Goal: Navigation & Orientation: Find specific page/section

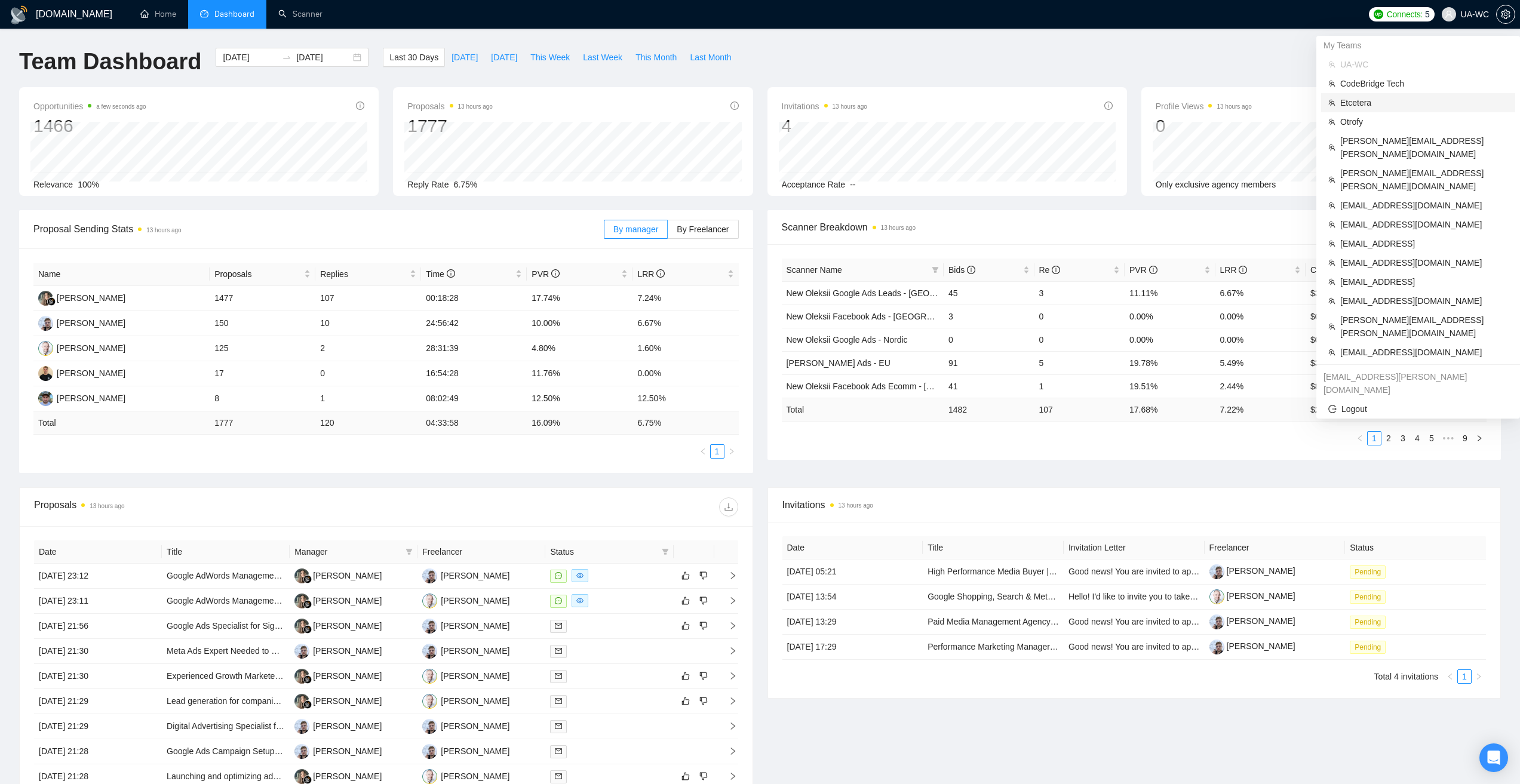
click at [1366, 104] on span "Etcetera" at bounding box center [1424, 103] width 168 height 13
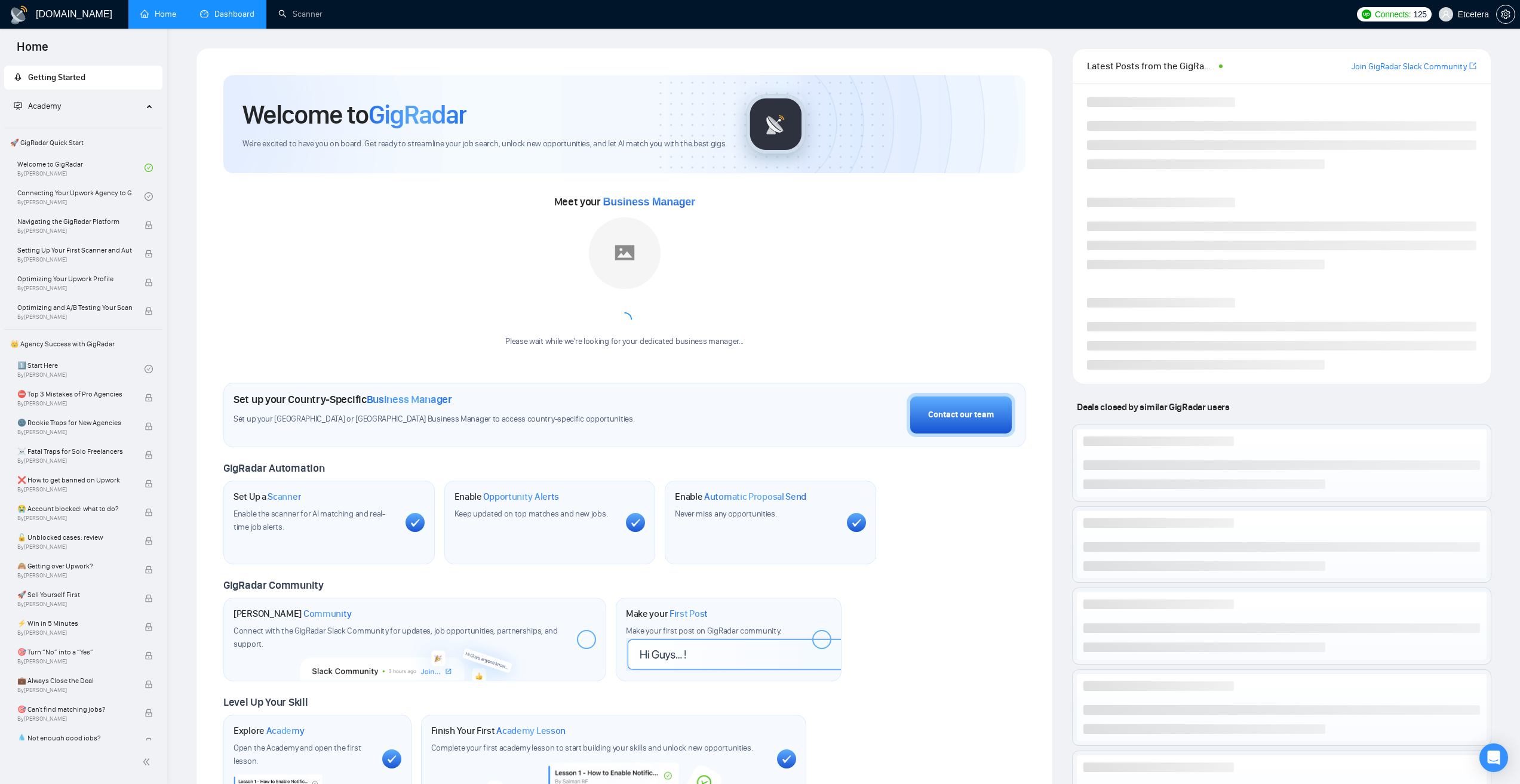
click at [211, 9] on link "Dashboard" at bounding box center [227, 14] width 54 height 10
